Goal: Task Accomplishment & Management: Use online tool/utility

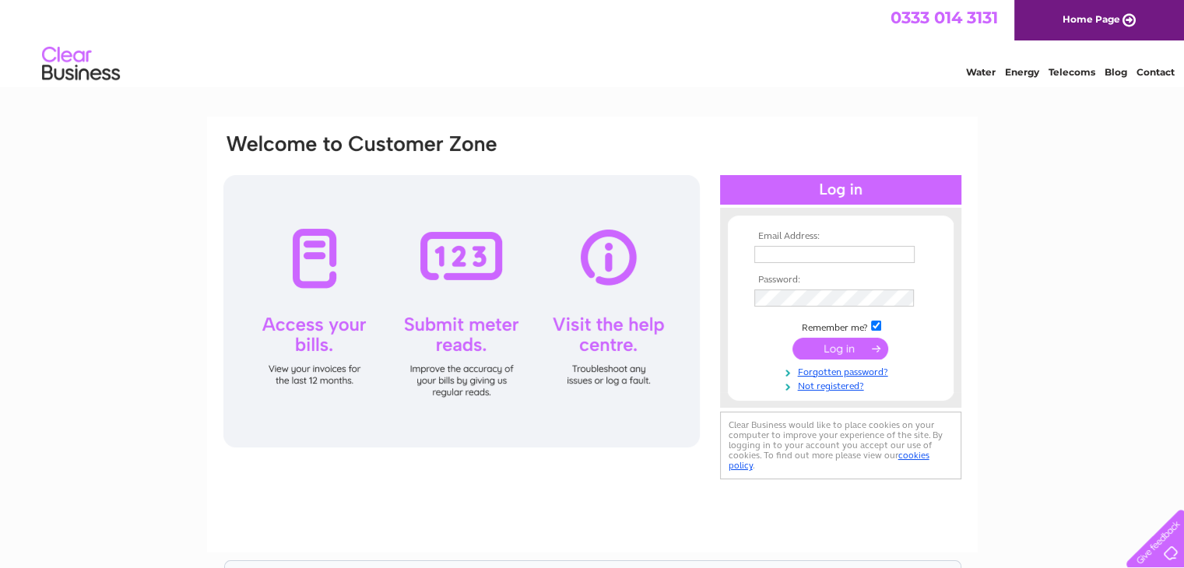
type input "admin@coldinghamloch.co.uk"
click at [840, 344] on input "submit" at bounding box center [841, 349] width 96 height 22
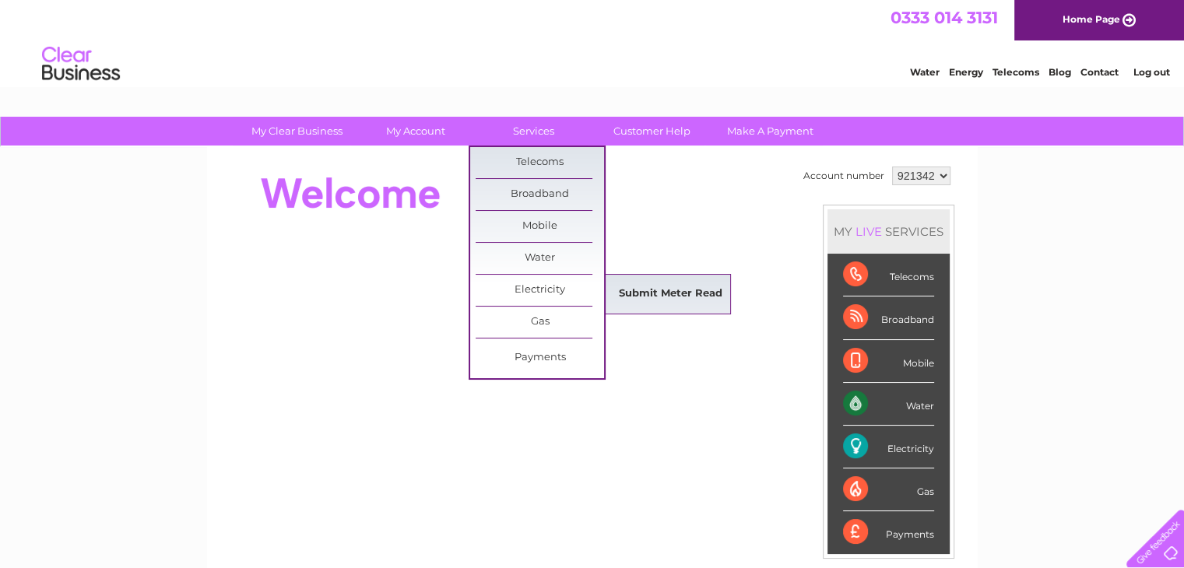
click at [649, 290] on link "Submit Meter Read" at bounding box center [671, 294] width 128 height 31
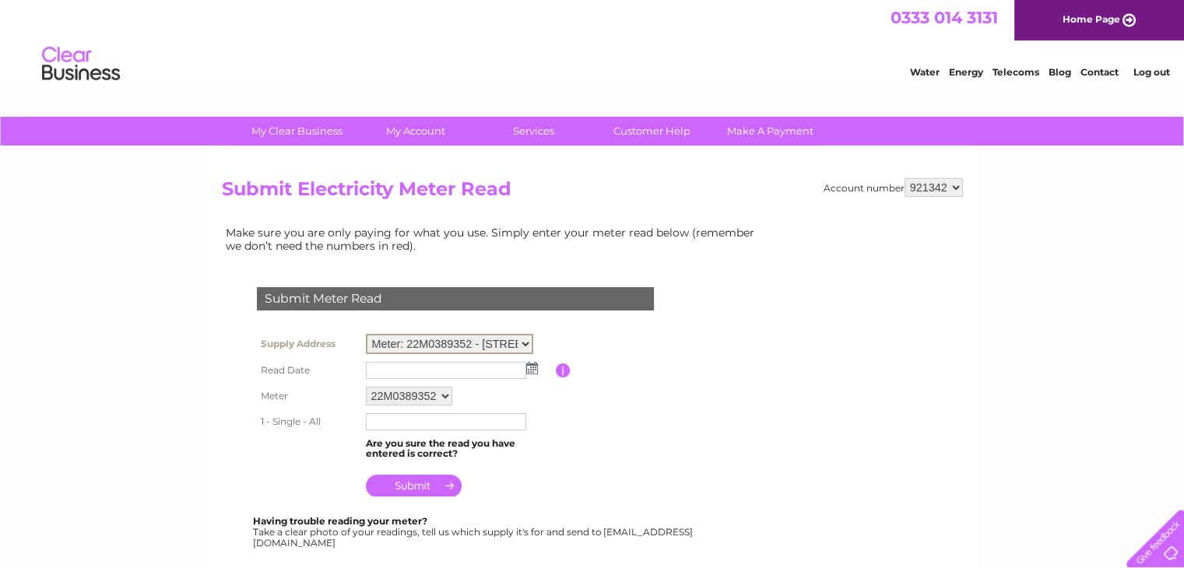
click at [528, 342] on select "Meter: 22M0389352 - Westloch House Bothy, Coldingham, Eyemouth, TD14 5QE Meter:…" at bounding box center [449, 344] width 167 height 20
click at [530, 368] on img at bounding box center [532, 366] width 12 height 12
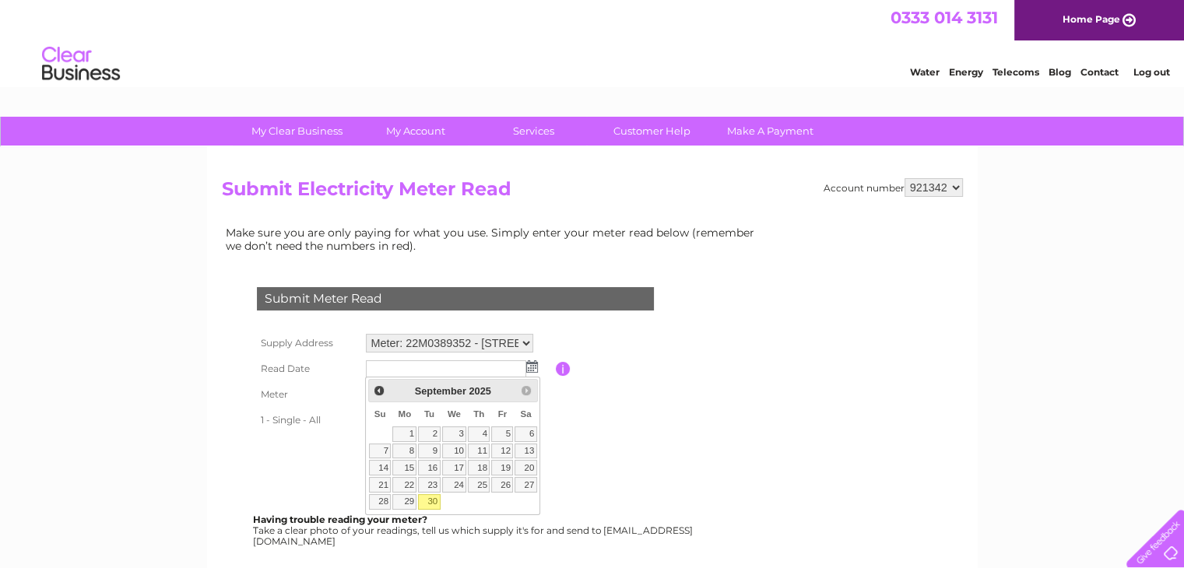
click at [432, 499] on link "30" at bounding box center [429, 502] width 22 height 16
type input "2025/09/30"
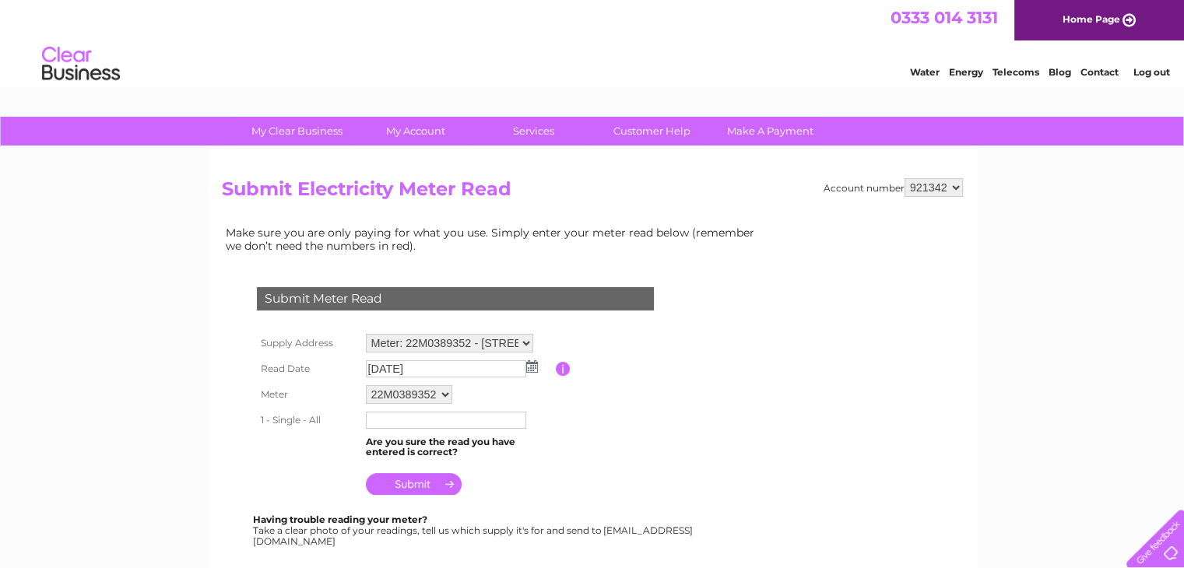
click at [438, 421] on input "text" at bounding box center [446, 420] width 160 height 17
type input "21077"
click at [410, 485] on input "submit" at bounding box center [414, 484] width 96 height 22
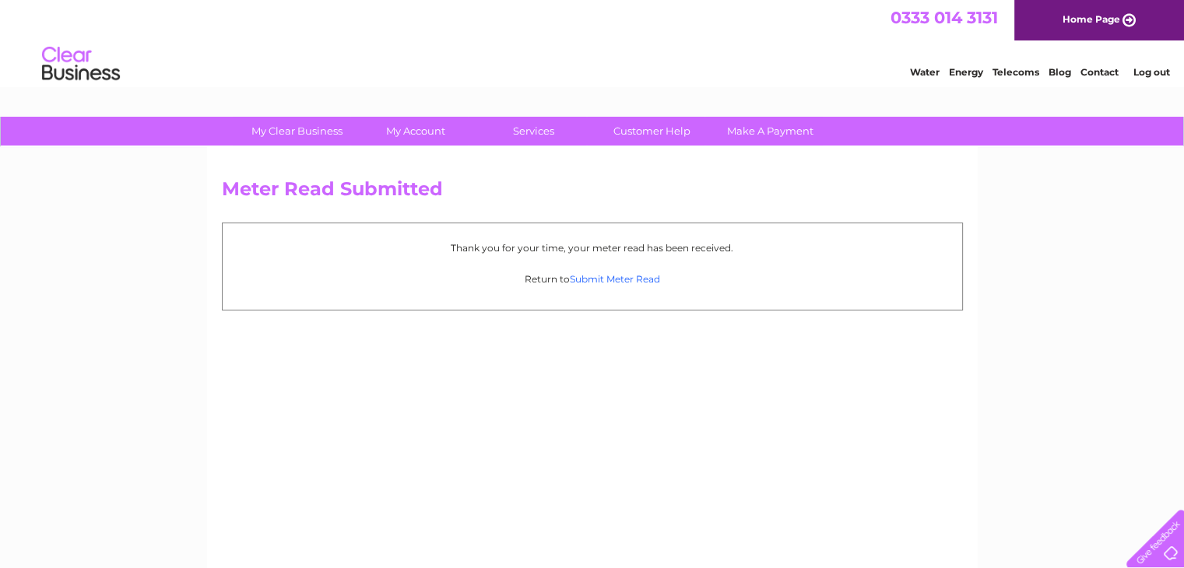
click at [585, 276] on link "Submit Meter Read" at bounding box center [615, 279] width 90 height 12
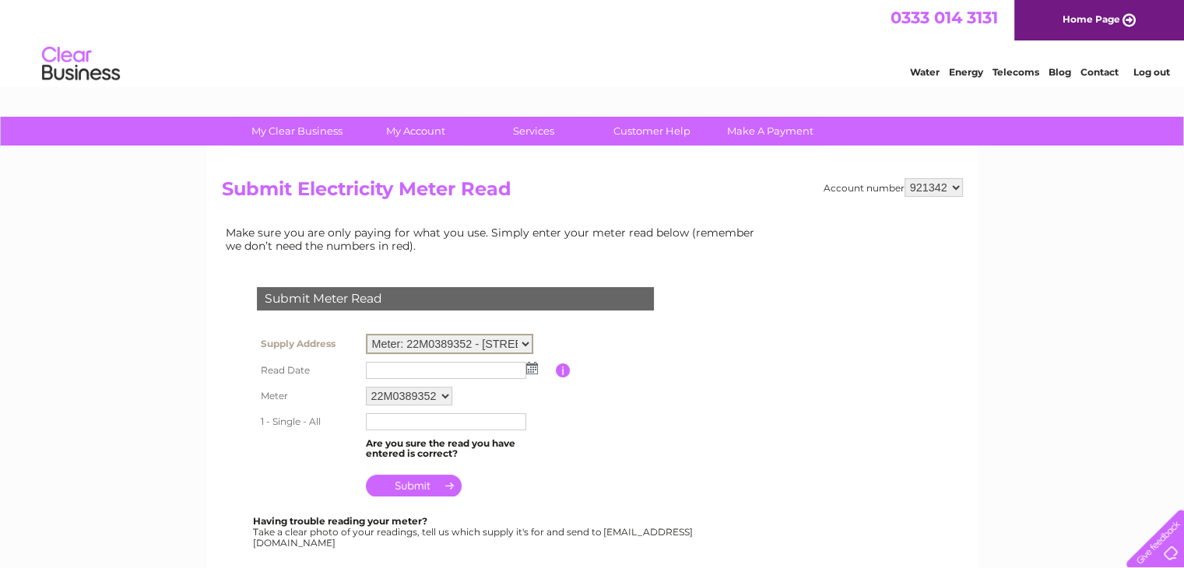
click at [529, 346] on select "Meter: 22M0389352 - [GEOGRAPHIC_DATA] 5QE Meter: 22M0389351 - Holiday Chalets, …" at bounding box center [449, 344] width 167 height 20
select select "132253"
click at [366, 334] on select "Meter: 22M0389352 - [GEOGRAPHIC_DATA] 5QE Meter: 22M0389351 - Holiday Chalets, …" at bounding box center [449, 344] width 167 height 20
click at [530, 367] on img at bounding box center [532, 366] width 12 height 12
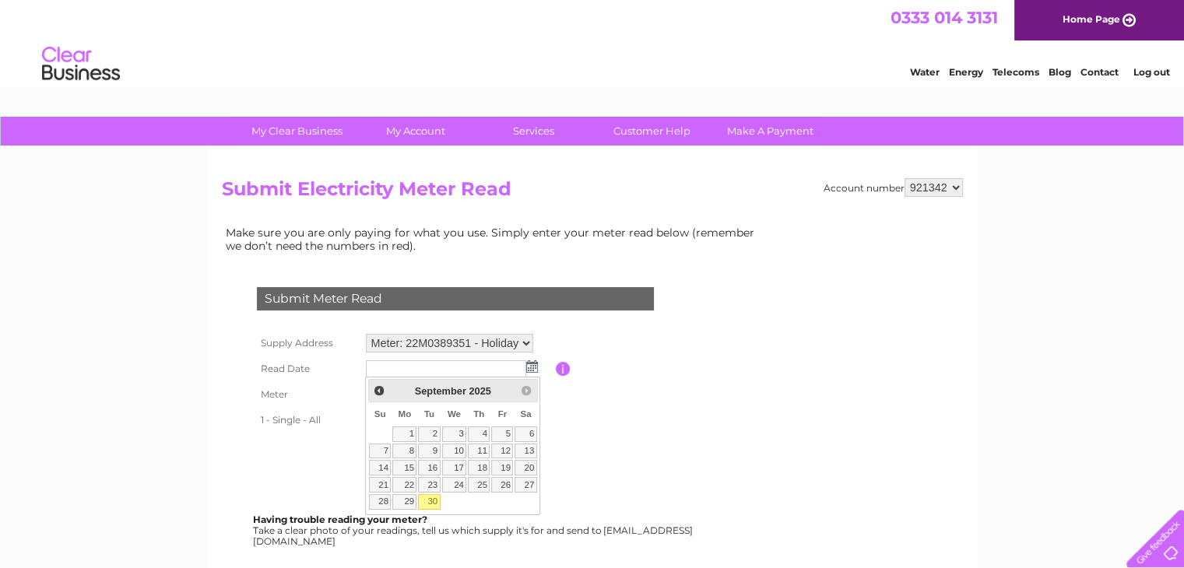
click at [430, 494] on link "30" at bounding box center [429, 502] width 22 height 16
type input "2025/09/30"
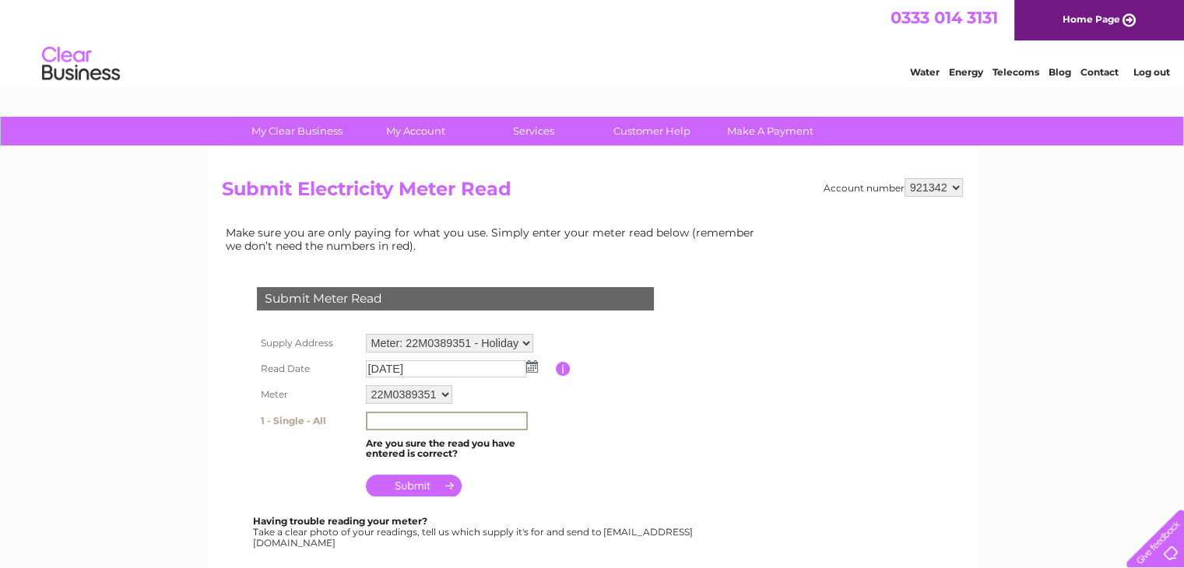
click at [402, 421] on input "text" at bounding box center [447, 421] width 162 height 19
click at [582, 424] on table "Supply Address Meter: 22M0389352 - Westloch House Bothy, Coldingham, Eyemouth, …" at bounding box center [474, 415] width 442 height 170
click at [408, 420] on input "text" at bounding box center [447, 421] width 162 height 19
type input "17213"
click at [416, 483] on input "submit" at bounding box center [414, 484] width 96 height 22
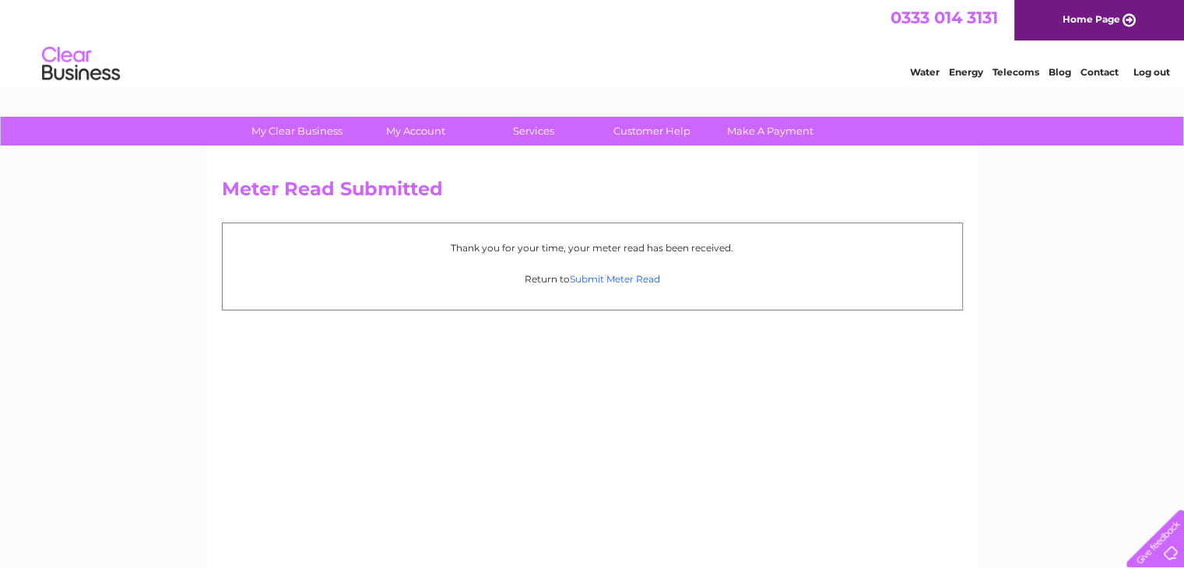
click at [586, 275] on link "Submit Meter Read" at bounding box center [615, 279] width 90 height 12
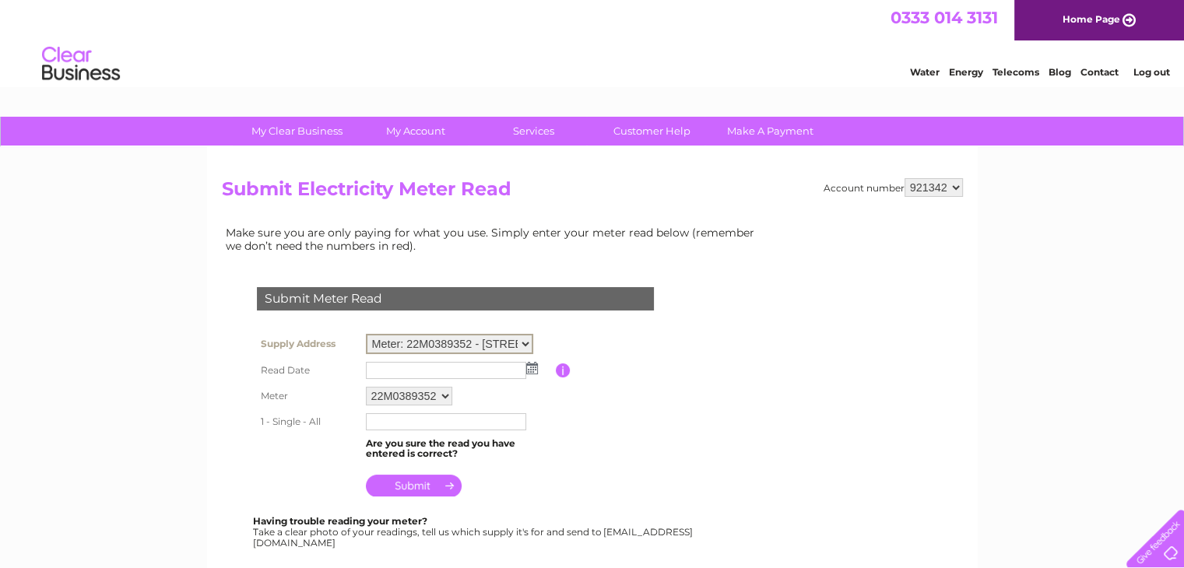
click at [524, 349] on select "Meter: 22M0389352 - [GEOGRAPHIC_DATA] 5QE Meter: 22M0389351 - Holiday Chalets, …" at bounding box center [449, 344] width 167 height 20
select select "132254"
click at [366, 334] on select "Meter: 22M0389352 - [GEOGRAPHIC_DATA] 5QE Meter: 22M0389351 - Holiday Chalets, …" at bounding box center [449, 344] width 167 height 20
click at [533, 365] on img at bounding box center [532, 366] width 12 height 12
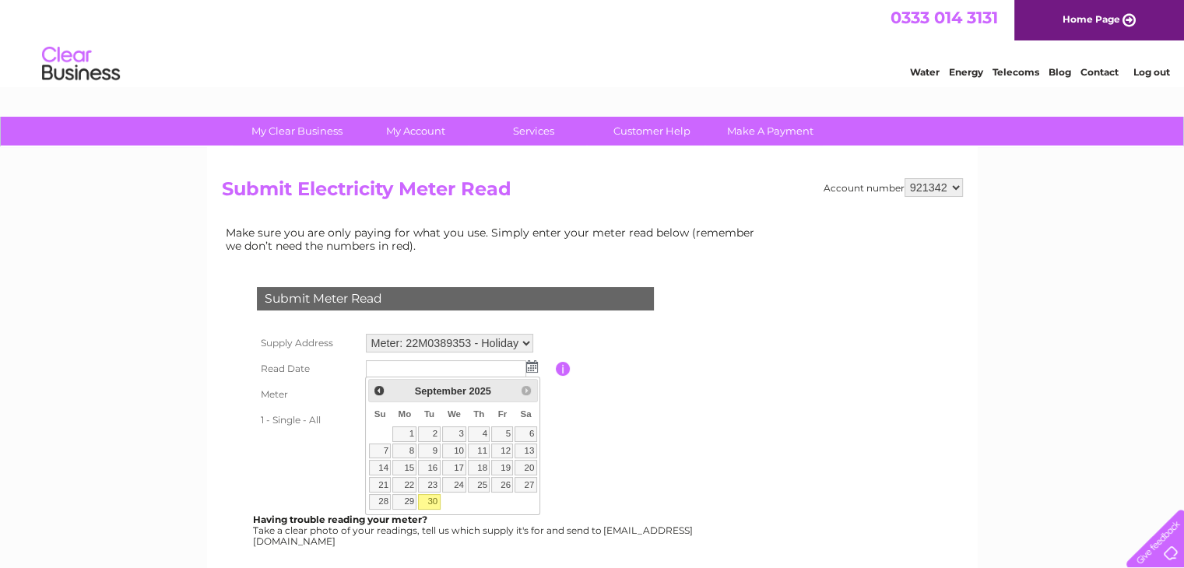
click at [433, 499] on link "30" at bounding box center [429, 502] width 22 height 16
type input "2025/09/30"
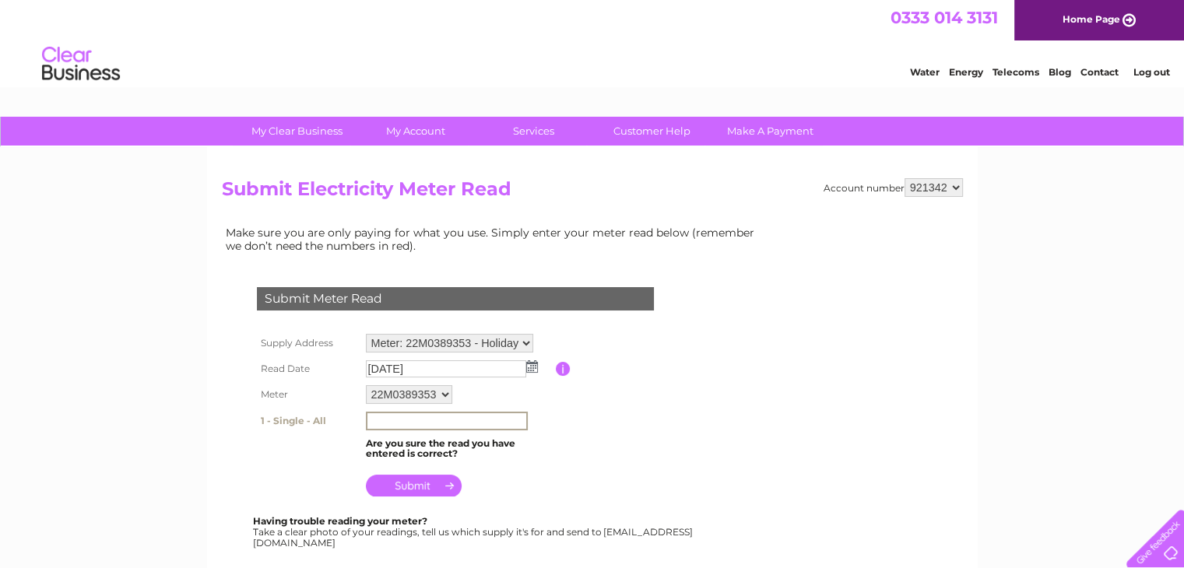
click at [420, 427] on input "text" at bounding box center [447, 421] width 162 height 19
type input "10054"
click at [411, 483] on input "submit" at bounding box center [414, 484] width 96 height 22
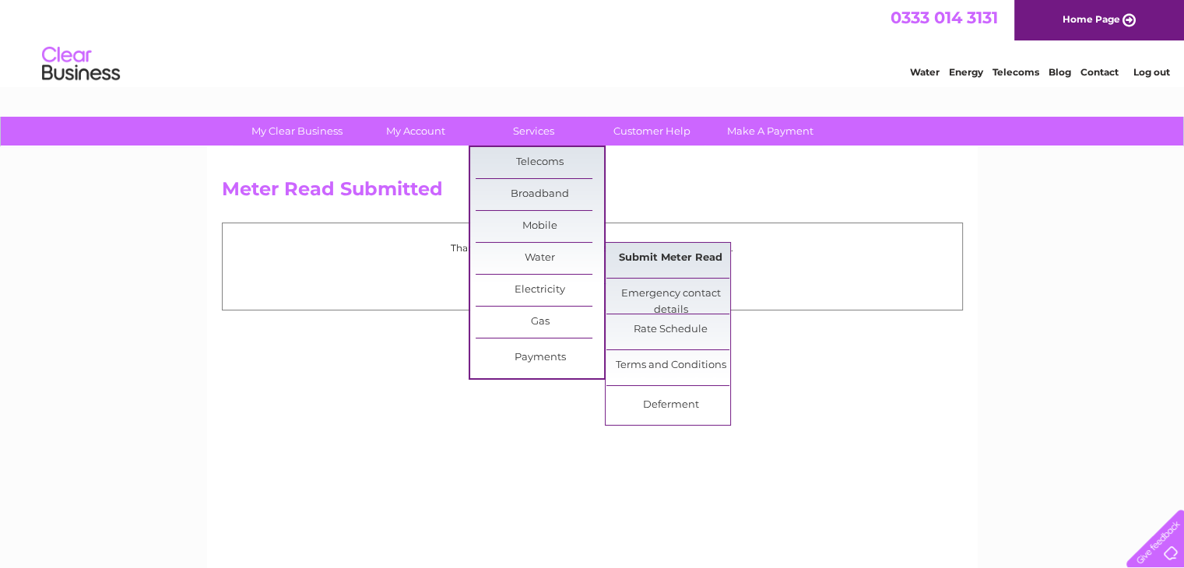
click at [649, 257] on link "Submit Meter Read" at bounding box center [671, 258] width 128 height 31
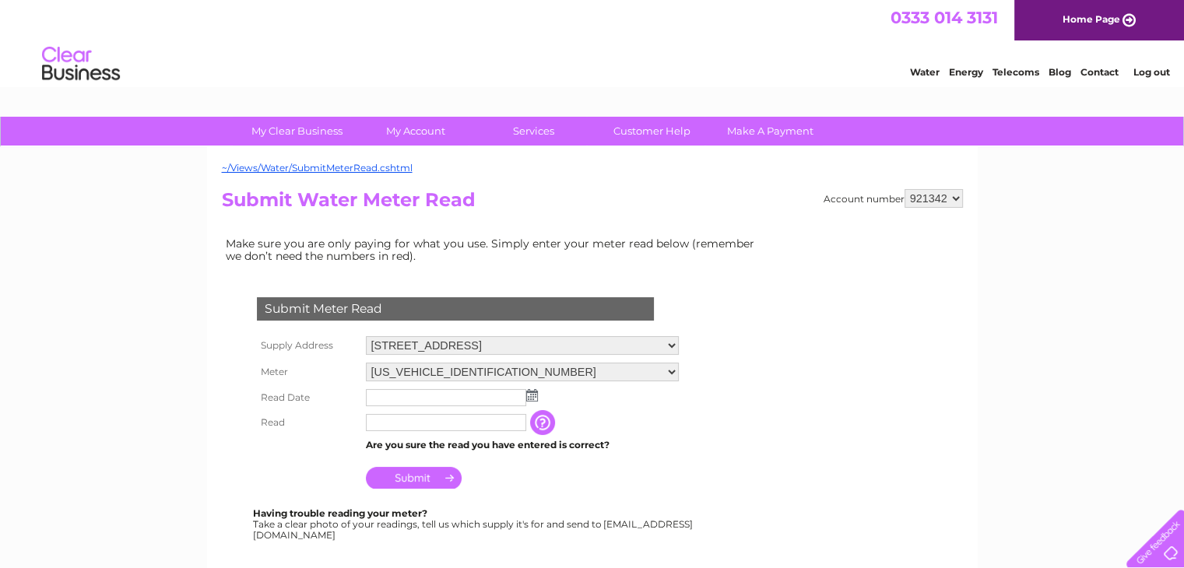
click at [532, 390] on img at bounding box center [532, 395] width 12 height 12
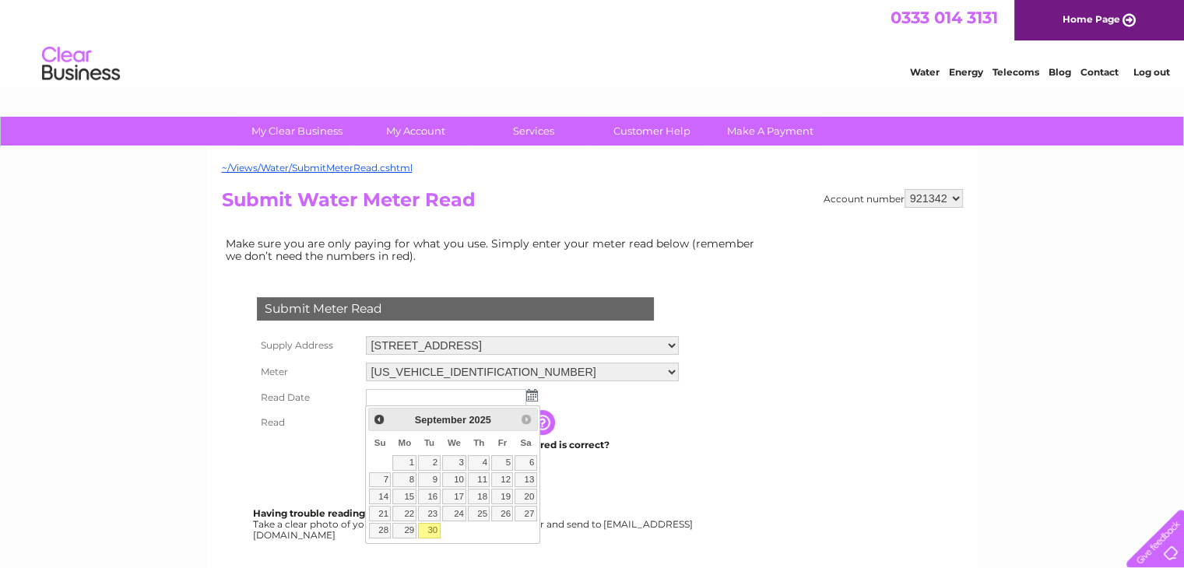
click at [428, 529] on link "30" at bounding box center [429, 531] width 22 height 16
type input "2025/09/30"
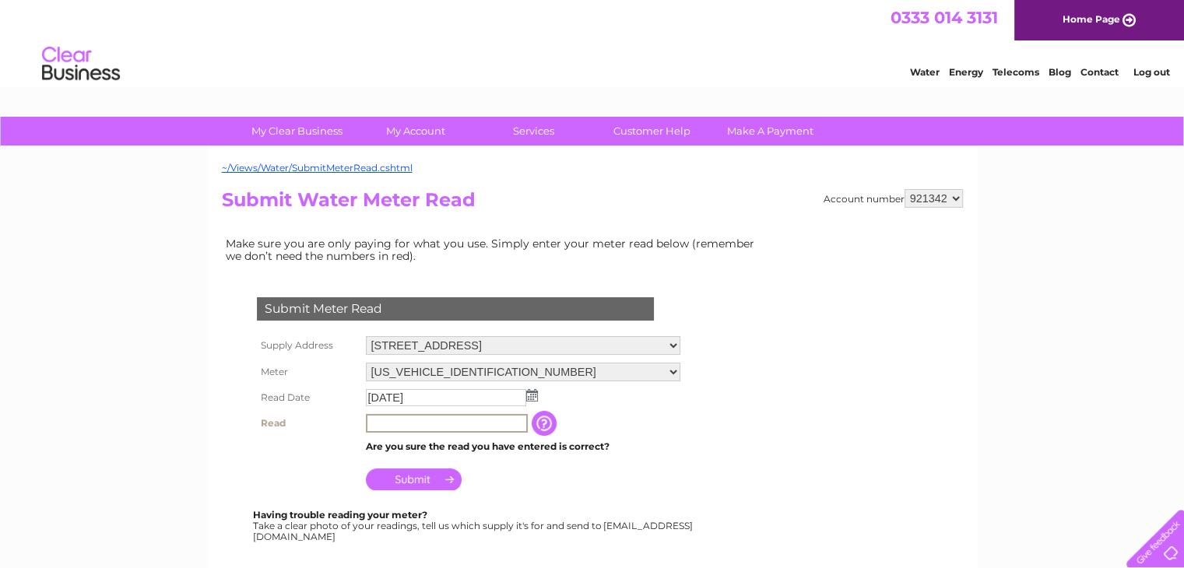
click at [489, 418] on input "text" at bounding box center [447, 423] width 162 height 19
type input "8515"
click at [432, 475] on input "Submit" at bounding box center [414, 478] width 96 height 22
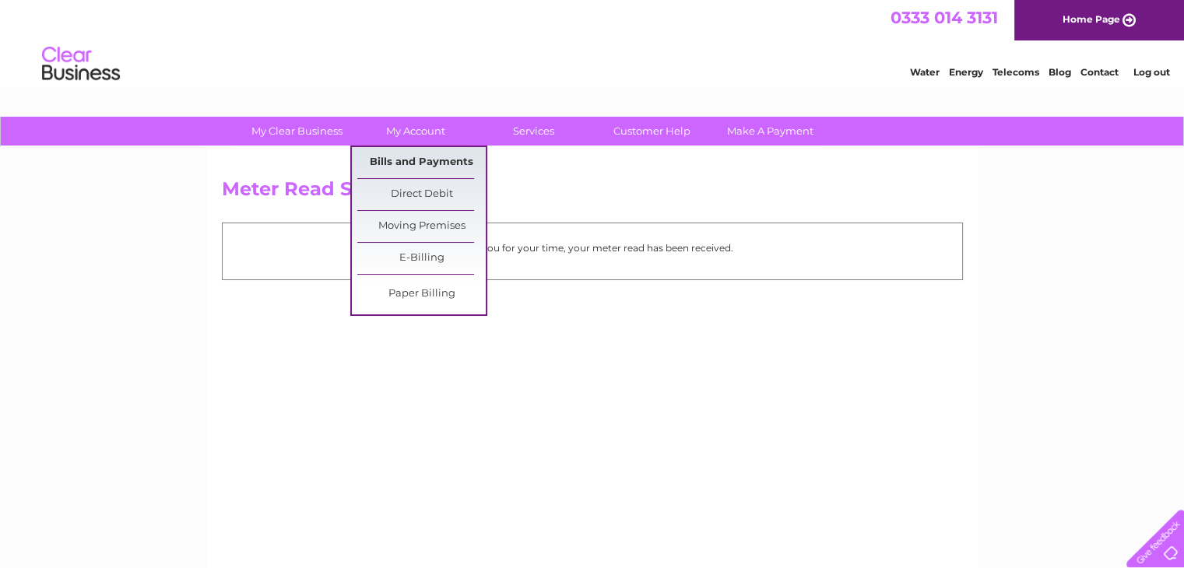
click at [438, 158] on link "Bills and Payments" at bounding box center [421, 162] width 128 height 31
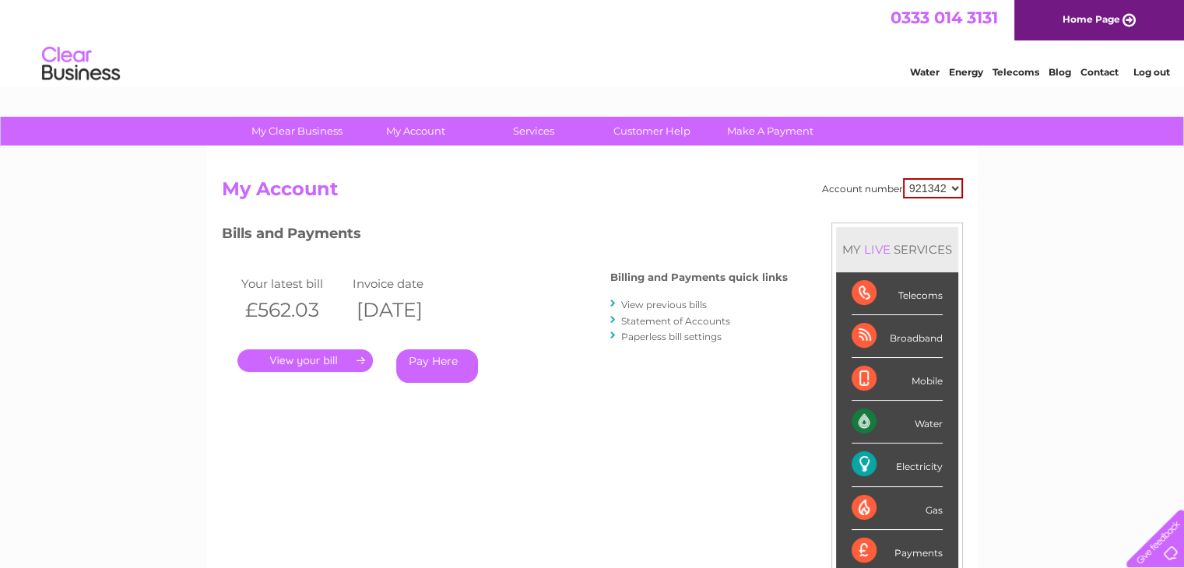
click at [295, 358] on link "." at bounding box center [304, 361] width 135 height 23
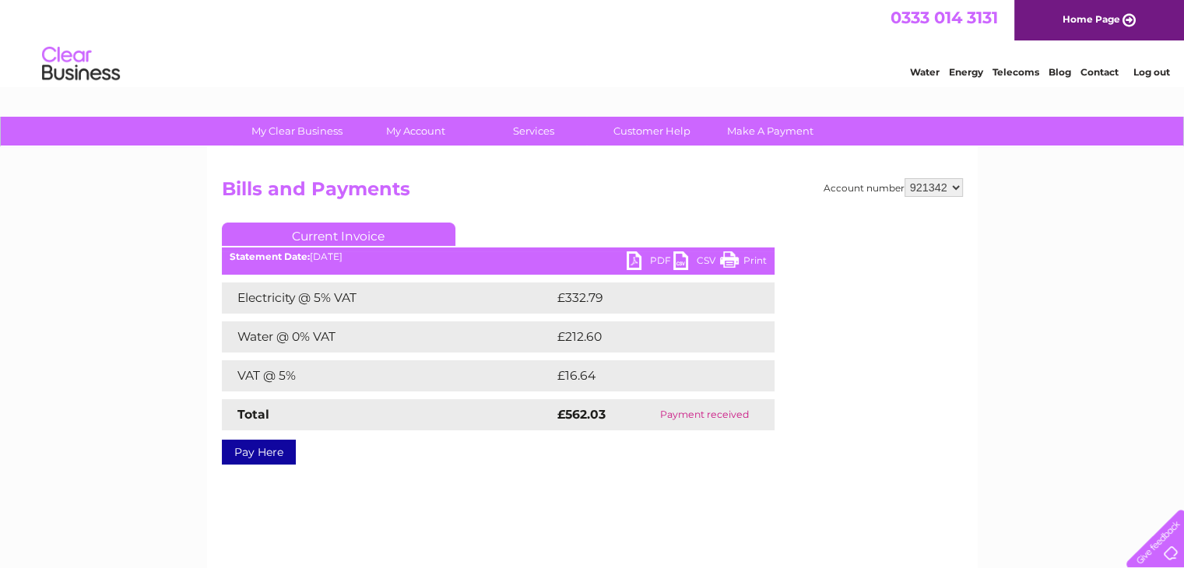
click at [645, 254] on link "PDF" at bounding box center [650, 262] width 47 height 23
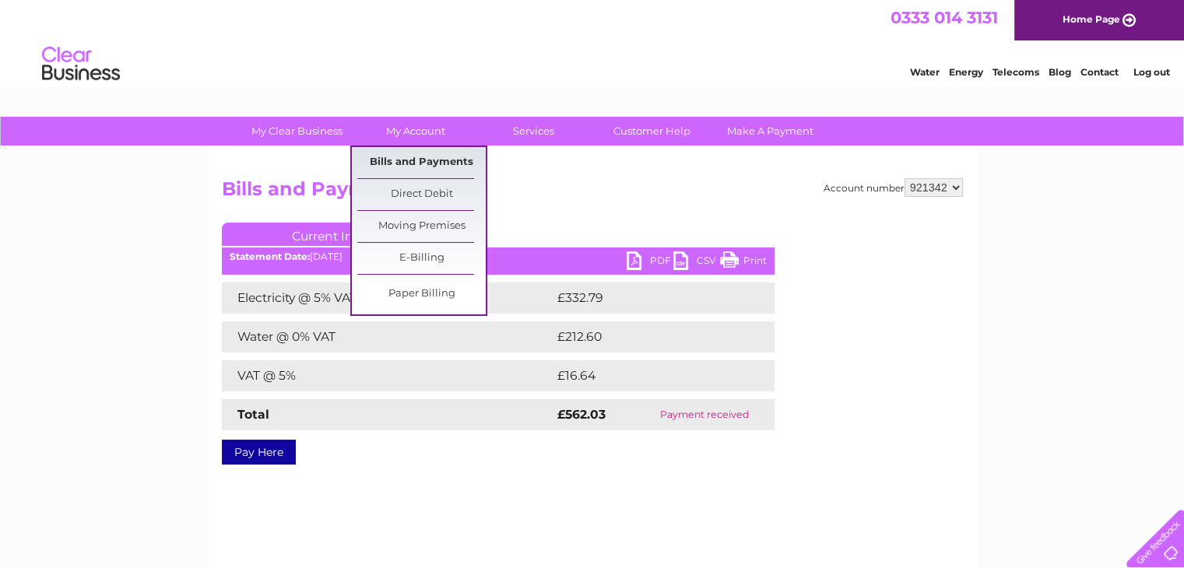
click at [433, 158] on link "Bills and Payments" at bounding box center [421, 162] width 128 height 31
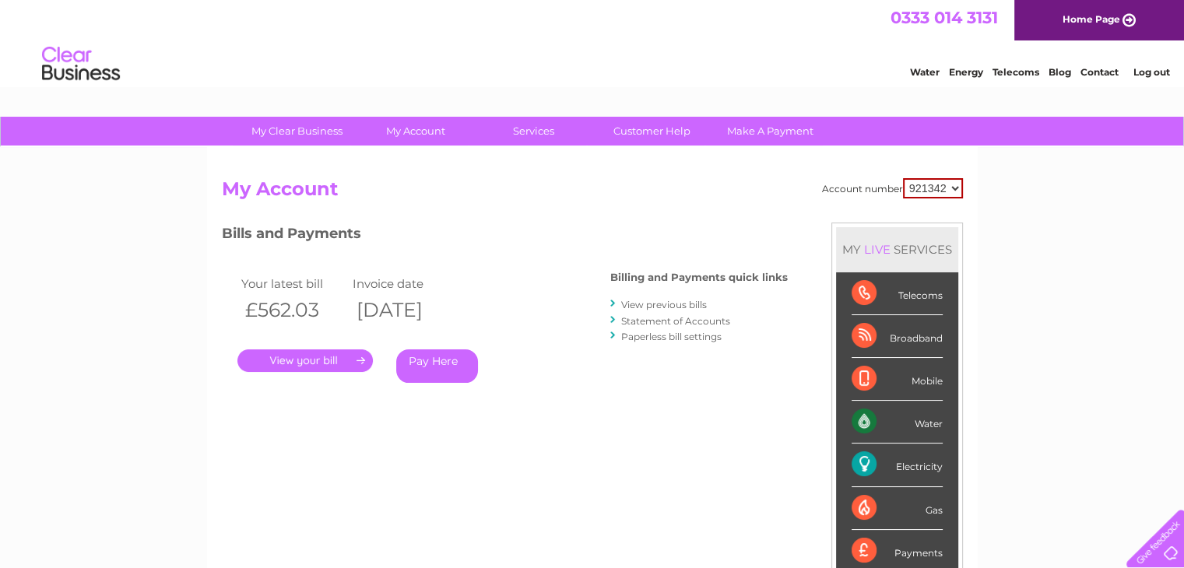
click at [661, 307] on link "View previous bills" at bounding box center [664, 305] width 86 height 12
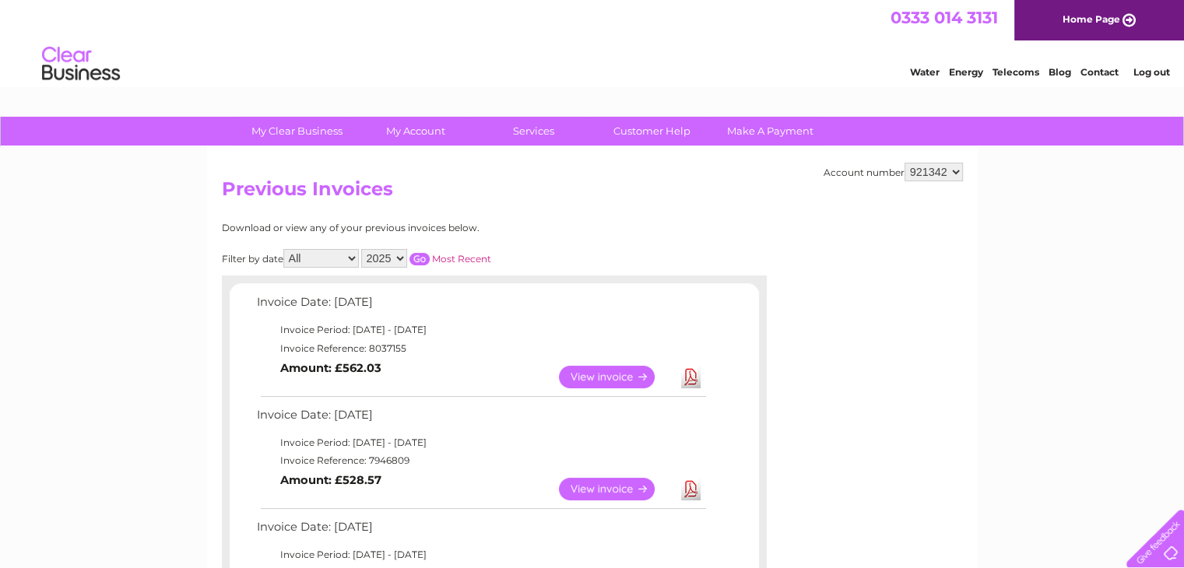
click at [400, 256] on select "2025 2024 2023 2022" at bounding box center [384, 258] width 46 height 19
select select "2022"
click at [363, 249] on select "2025 2024 2023 2022" at bounding box center [384, 258] width 46 height 19
click at [422, 256] on input "button" at bounding box center [420, 259] width 20 height 12
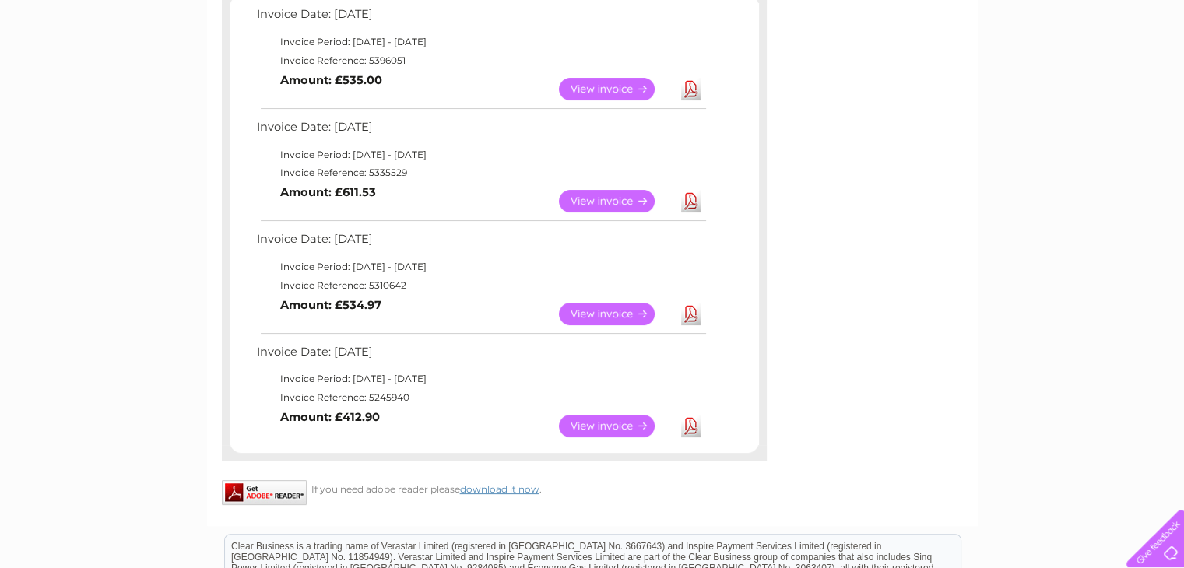
scroll to position [293, 0]
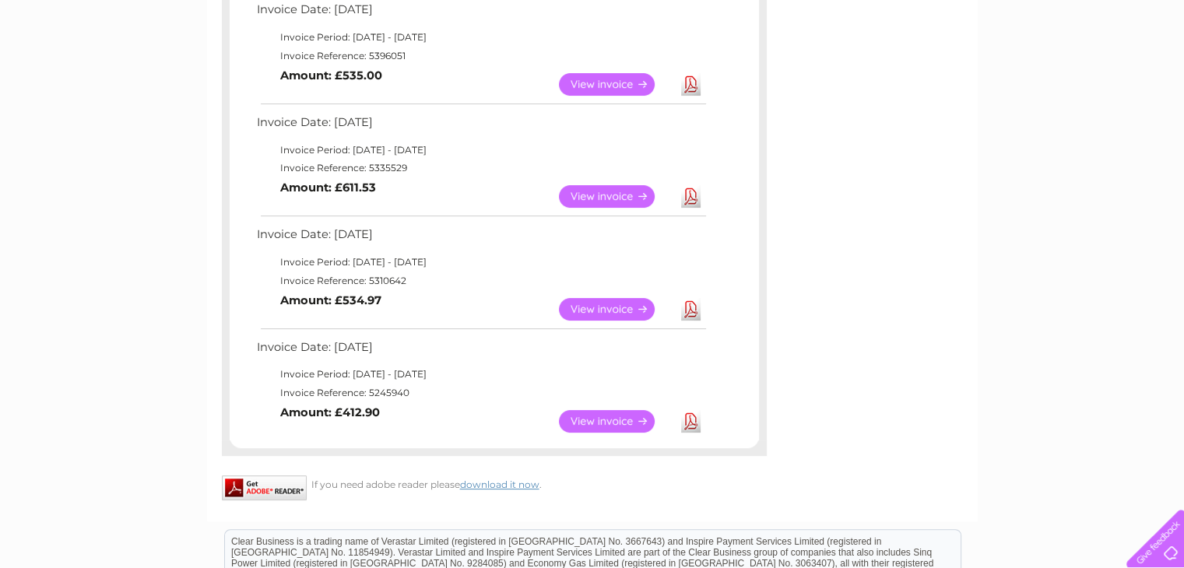
click at [619, 424] on link "View" at bounding box center [616, 421] width 114 height 23
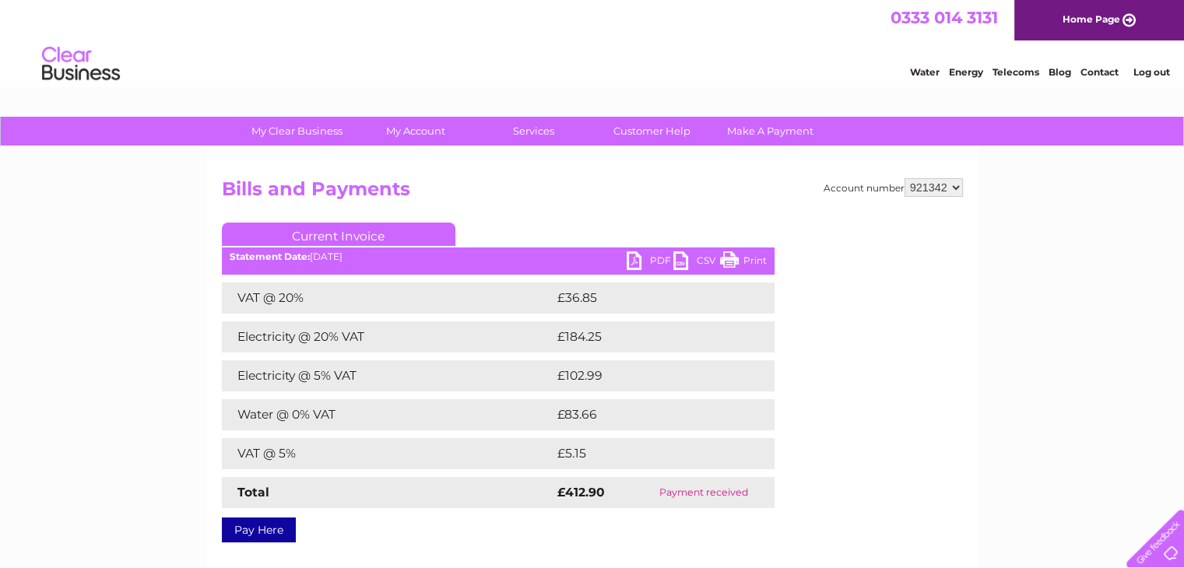
click at [649, 259] on link "PDF" at bounding box center [650, 262] width 47 height 23
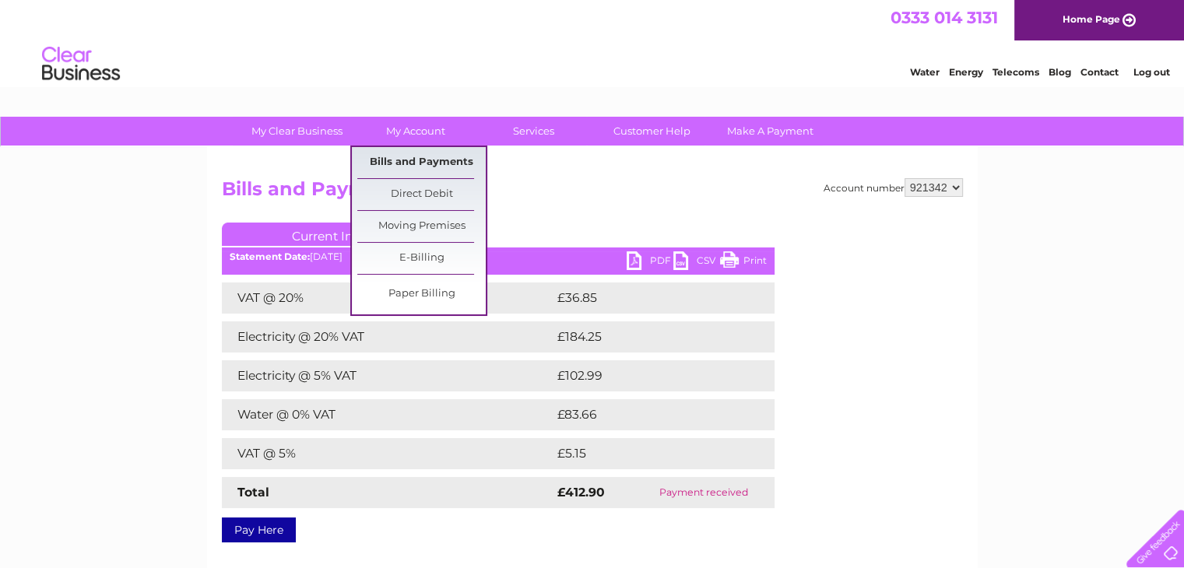
click at [403, 158] on link "Bills and Payments" at bounding box center [421, 162] width 128 height 31
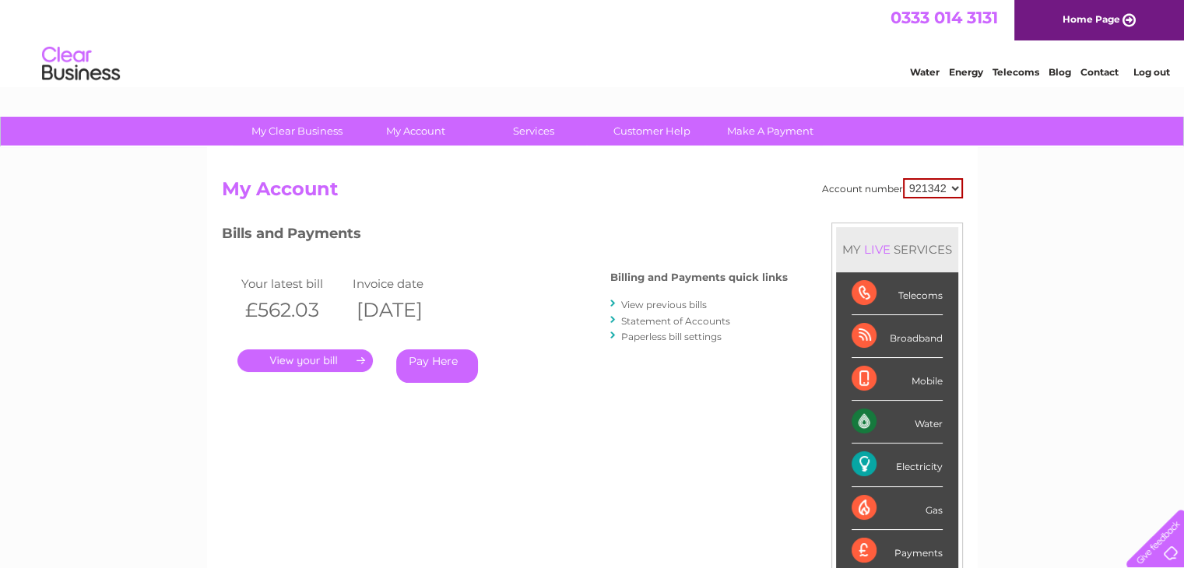
click at [638, 299] on link "View previous bills" at bounding box center [664, 305] width 86 height 12
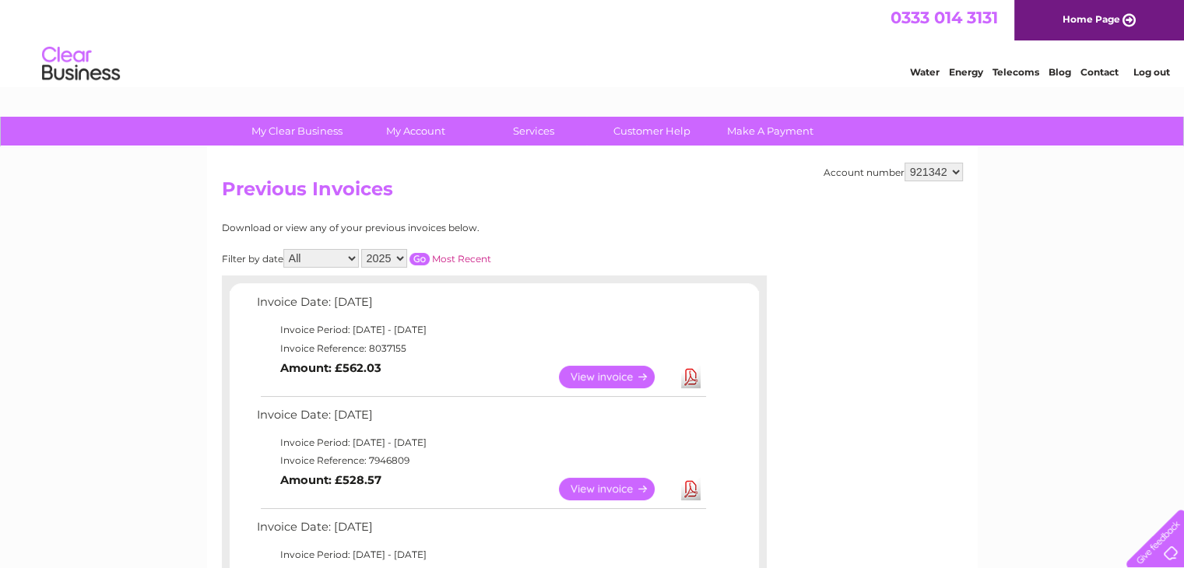
click at [398, 258] on select "2025 2024 2023 2022" at bounding box center [384, 258] width 46 height 19
select select "2024"
click at [363, 249] on select "2025 2024 2023 2022" at bounding box center [384, 258] width 46 height 19
click at [412, 255] on input "button" at bounding box center [420, 259] width 20 height 12
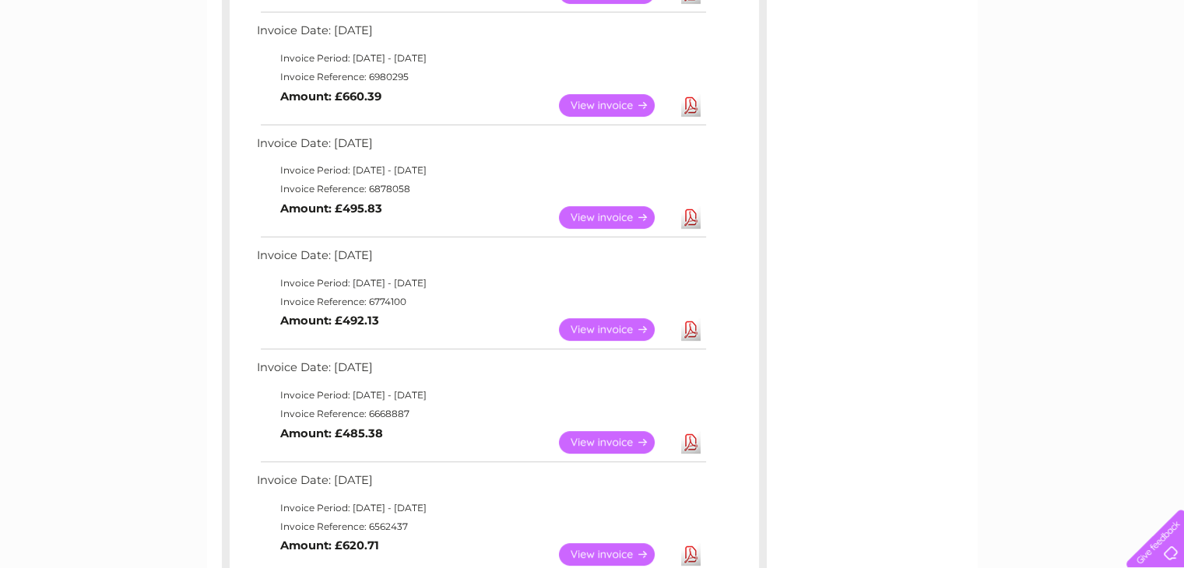
click at [622, 219] on link "View" at bounding box center [616, 217] width 114 height 23
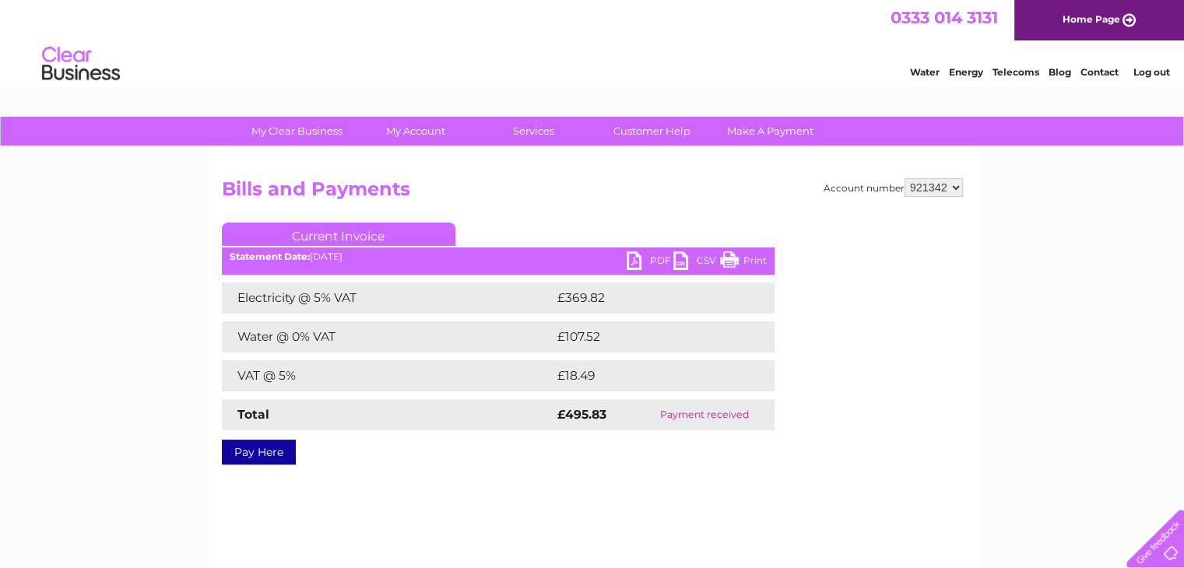
click at [650, 262] on link "PDF" at bounding box center [650, 262] width 47 height 23
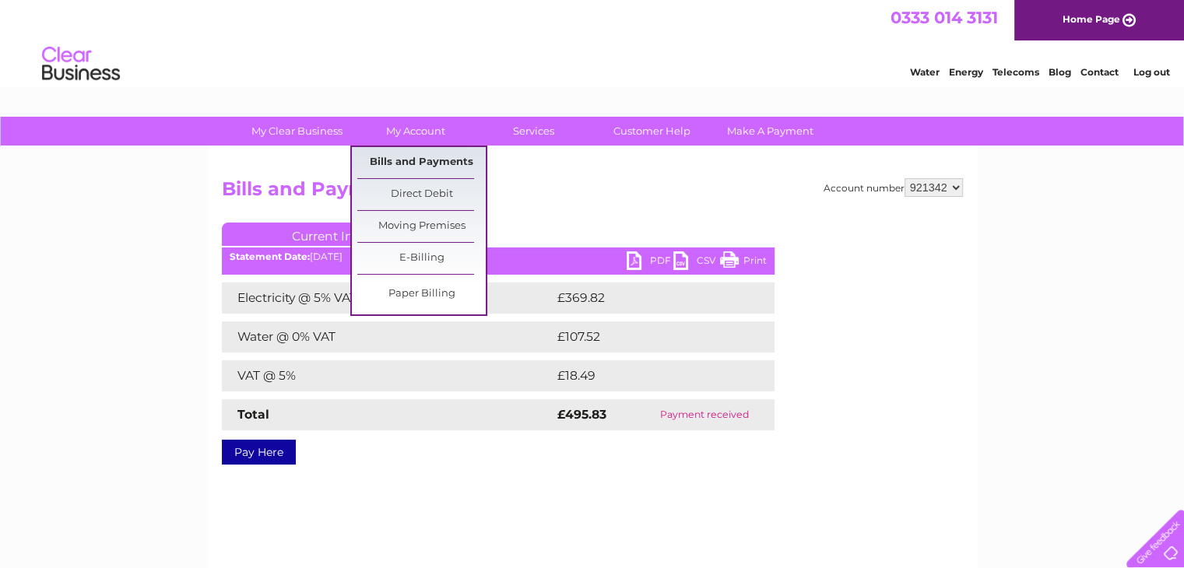
click at [412, 157] on link "Bills and Payments" at bounding box center [421, 162] width 128 height 31
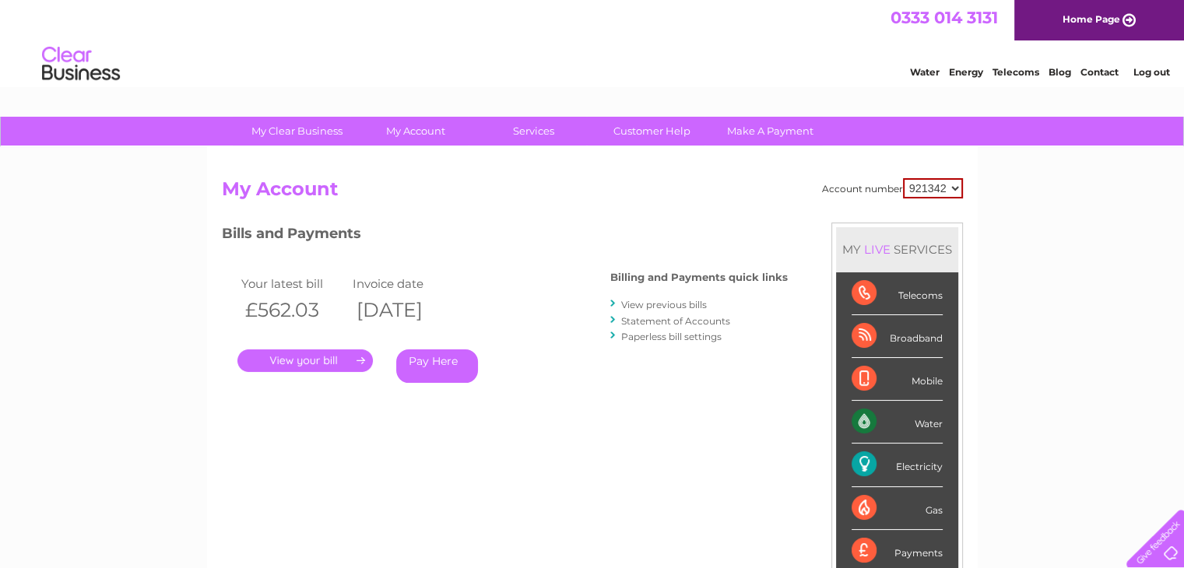
click at [293, 362] on link "." at bounding box center [304, 361] width 135 height 23
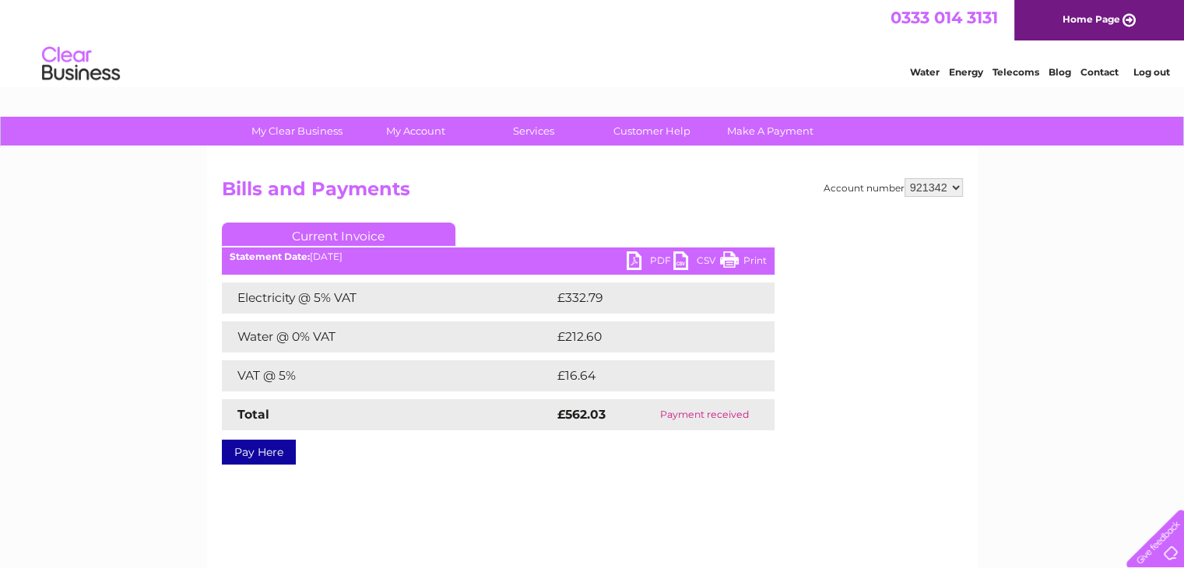
click at [648, 259] on link "PDF" at bounding box center [650, 262] width 47 height 23
click at [1160, 69] on link "Log out" at bounding box center [1151, 72] width 37 height 12
